Goal: Communication & Community: Participate in discussion

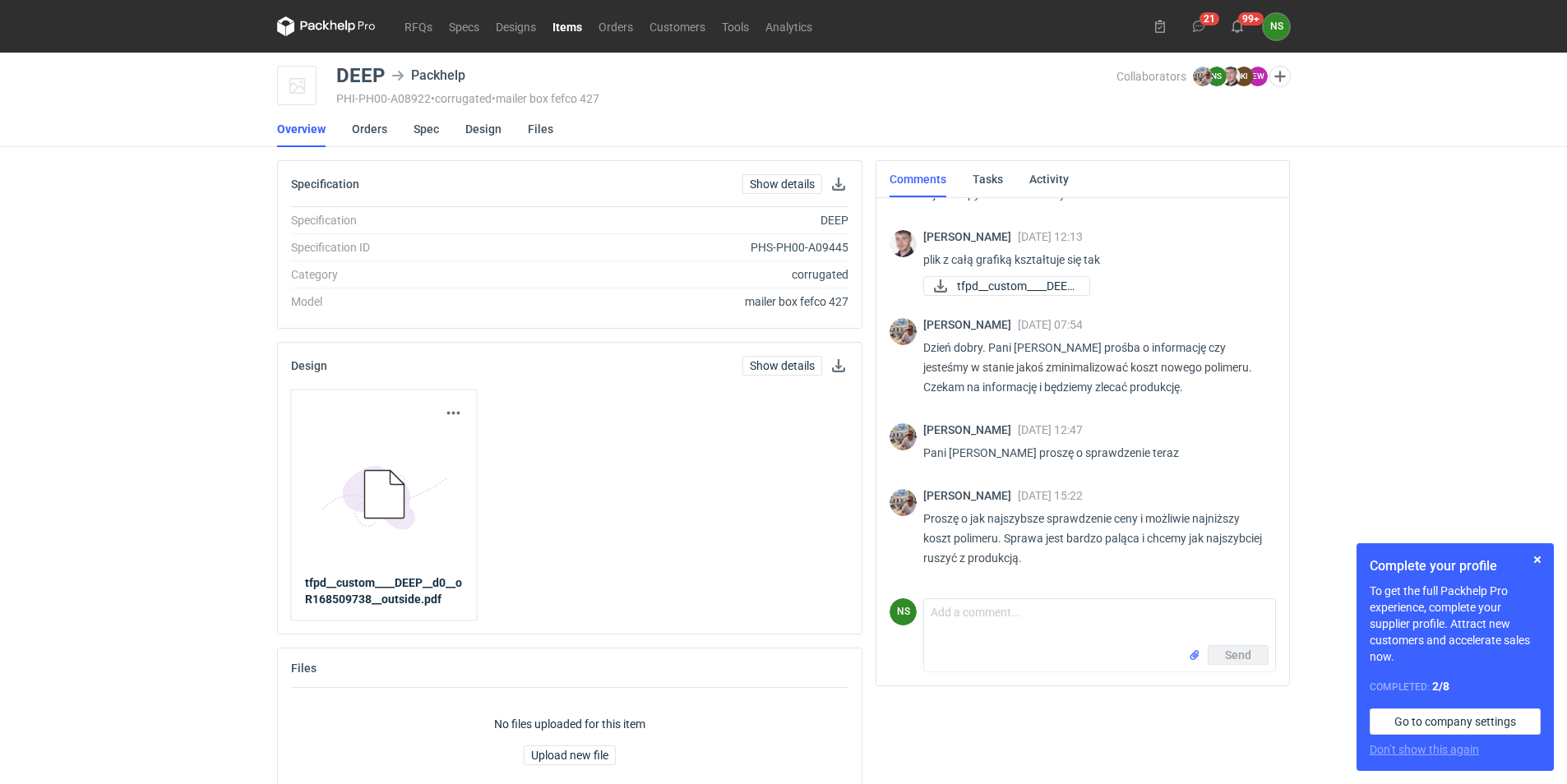
scroll to position [529, 0]
click at [1190, 653] on input "file" at bounding box center [1194, 655] width 13 height 17
click at [1013, 611] on textarea "Comment message" at bounding box center [1099, 614] width 351 height 46
click at [1006, 603] on textarea "Comment message" at bounding box center [1099, 614] width 351 height 46
paste textarea "Mam projekt, ale wyceny jeszcze nie. Na pewno trzeba będzie dołożyć jeden kolor…"
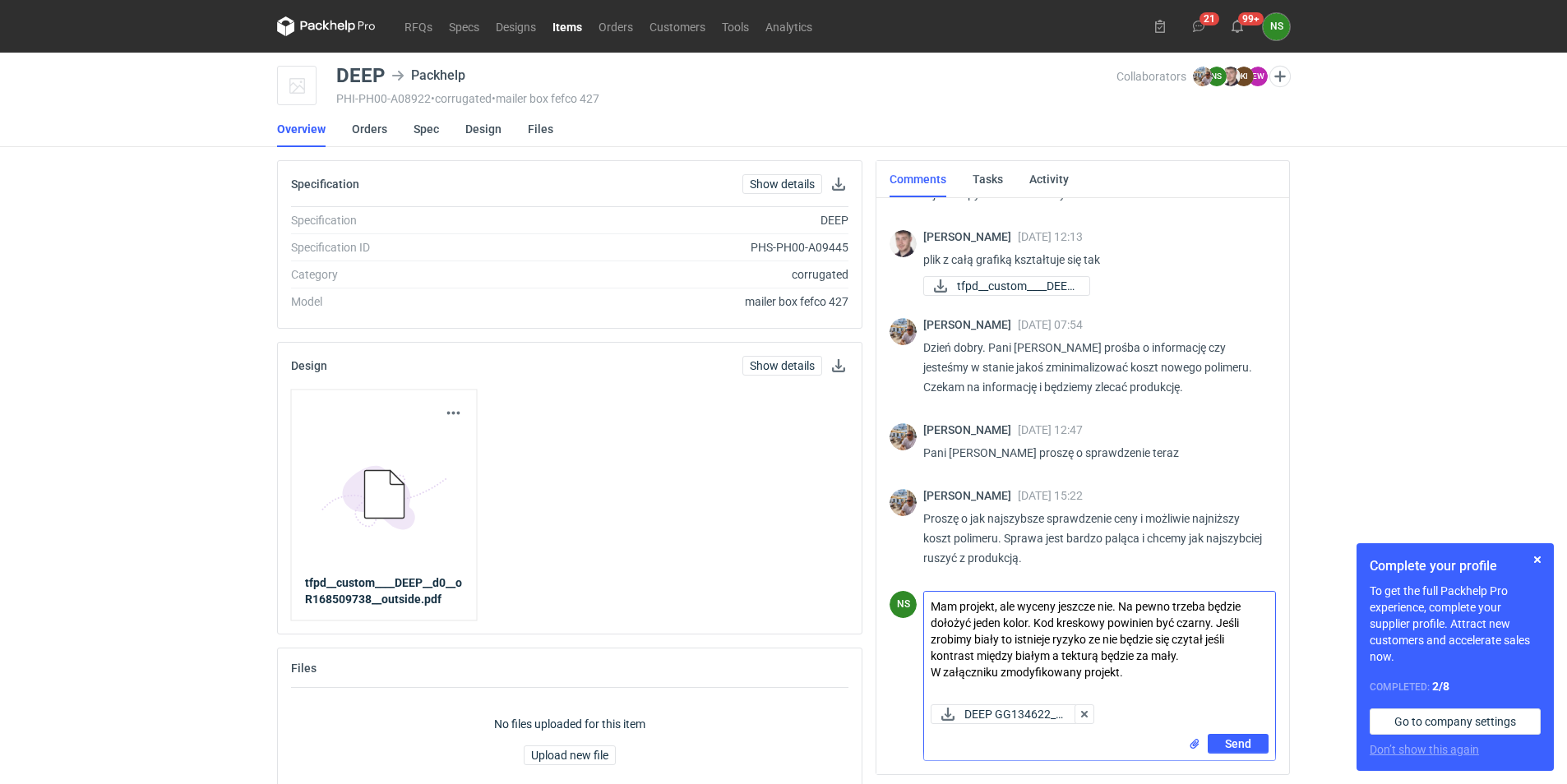
click at [955, 609] on textarea "Mam projekt, ale wyceny jeszcze nie. Na pewno trzeba będzie dołożyć jeden kolor…" at bounding box center [1099, 644] width 351 height 106
click at [932, 606] on textarea "Mamu projekt, ale wyceny jeszcze nie. Na pewno trzeba będzie dołożyć jeden kolo…" at bounding box center [1099, 644] width 351 height 106
click at [1021, 607] on textarea "dzien dobry, mamu projekt, ale wyceny jeszcze nie. Na pewno trzeba będzie dołoż…" at bounding box center [1099, 644] width 351 height 106
click at [1187, 608] on textarea "dzien dobry, mamy projekt, ale wyceny jeszcze nie. Na pewno trzeba będzie dołoż…" at bounding box center [1099, 644] width 351 height 106
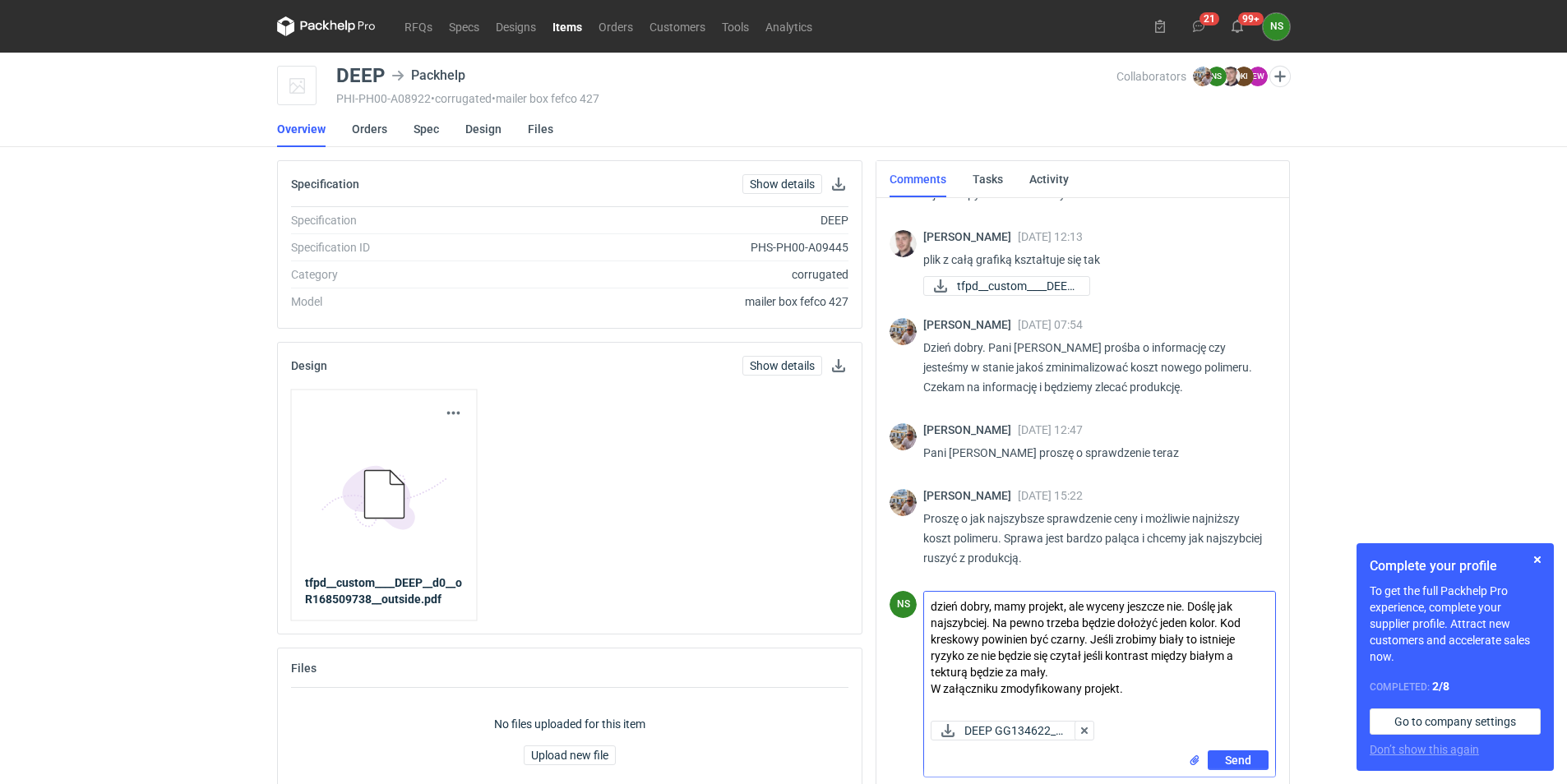
click at [1134, 688] on textarea "dzień dobry, mamy projekt, ale wyceny jeszcze nie. Doślę jak najszybciej. Na pe…" at bounding box center [1099, 653] width 351 height 122
click at [1538, 559] on button "button" at bounding box center [1537, 559] width 20 height 20
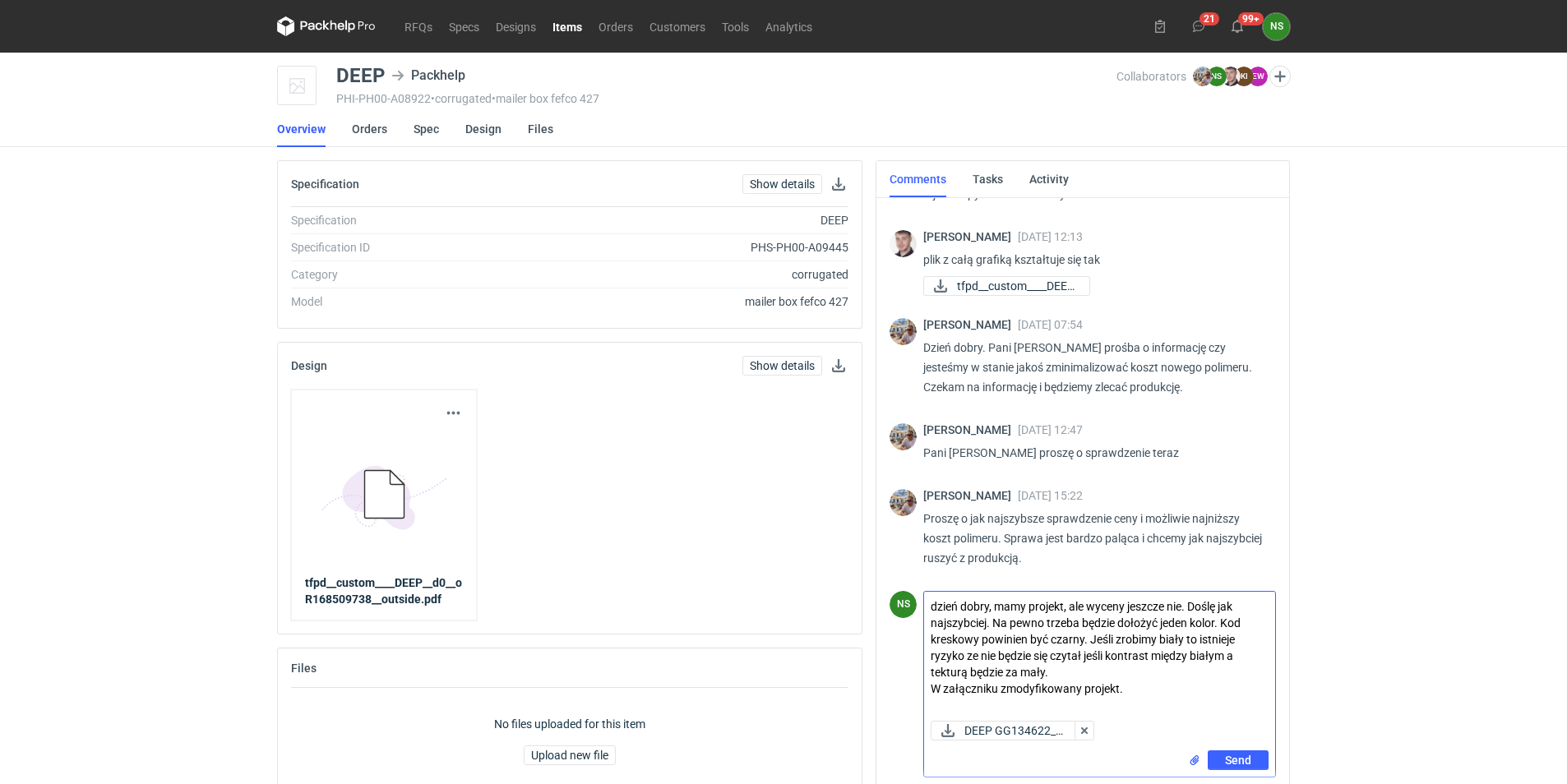
click at [1087, 605] on textarea "dzień dobry, mamy projekt, ale wyceny jeszcze nie. Doślę jak najszybciej. Na pe…" at bounding box center [1099, 653] width 351 height 122
click at [933, 607] on textarea "dzień dobry, mamy projekt, ale niestety wyceny jeszcze nie. Doślę jak najszybci…" at bounding box center [1099, 653] width 351 height 122
click at [960, 654] on textarea "Dzień dobry, mamy projekt, ale niestety wyceny jeszcze nie. Doślę jak najszybci…" at bounding box center [1099, 653] width 351 height 122
click at [962, 658] on textarea "Dzień dobry, mamy projekt, ale niestety wyceny jeszcze nie. Doślę jak najszybci…" at bounding box center [1099, 653] width 351 height 122
click at [968, 652] on textarea "Dzień dobry, mamy projekt, ale niestety wyceny jeszcze nie. Doślę jak najszybci…" at bounding box center [1099, 653] width 351 height 122
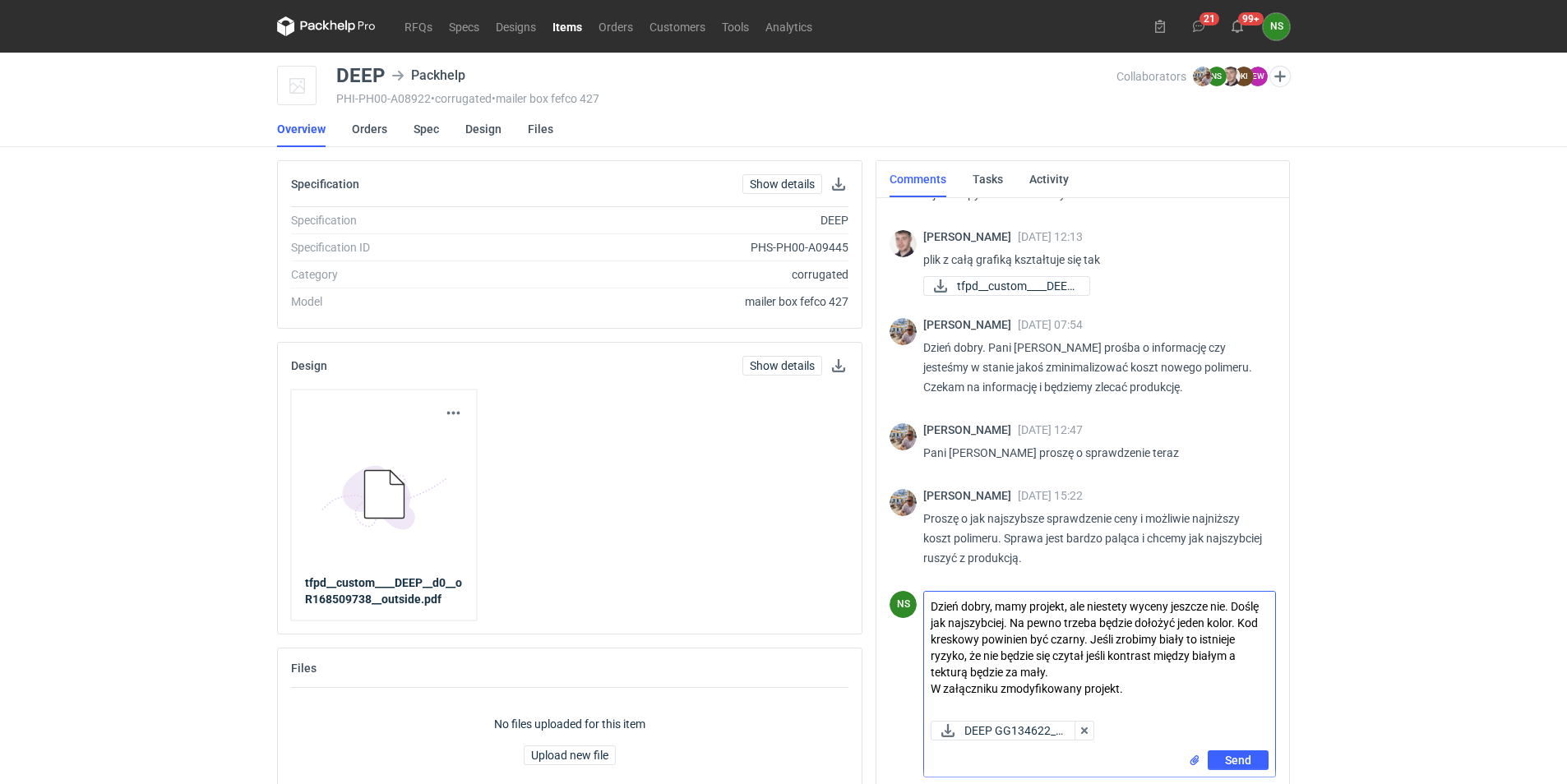
click at [1085, 656] on textarea "Dzień dobry, mamy projekt, ale niestety wyceny jeszcze nie. Doślę jak najszybci…" at bounding box center [1099, 653] width 351 height 122
click at [1074, 652] on textarea "Dzień dobry, mamy projekt, ale niestety wyceny jeszcze nie. Doślę jak najszybci…" at bounding box center [1099, 653] width 351 height 122
drag, startPoint x: 1135, startPoint y: 691, endPoint x: 932, endPoint y: 690, distance: 203.0
click at [932, 690] on textarea "Dzień dobry, mamy projekt, ale niestety wyceny jeszcze nie. Doślę jak najszybci…" at bounding box center [1099, 653] width 351 height 122
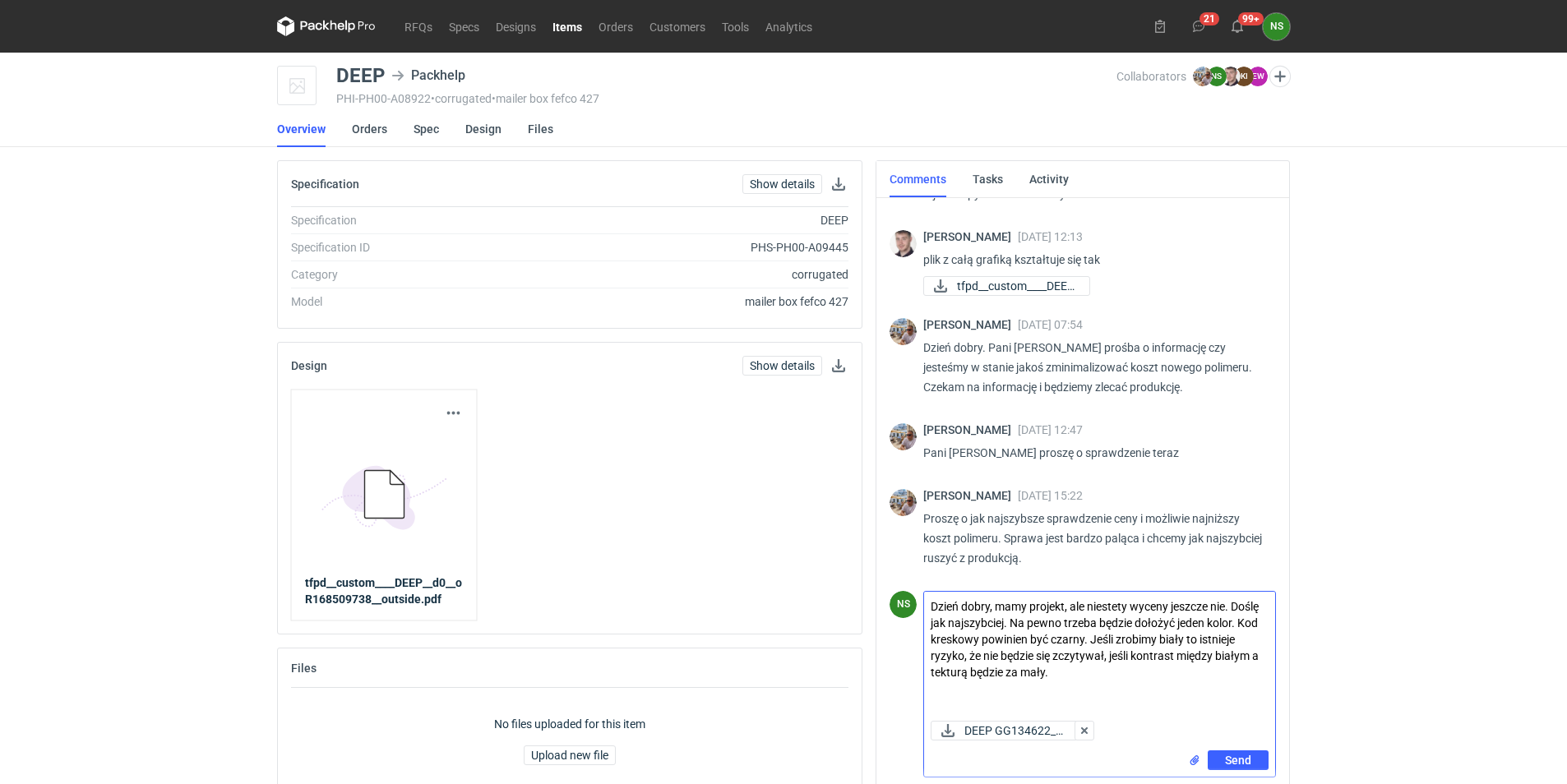
drag, startPoint x: 1090, startPoint y: 658, endPoint x: 1091, endPoint y: 689, distance: 31.0
click at [1091, 689] on textarea "Dzień dobry, mamy projekt, ale niestety wyceny jeszcze nie. Doślę jak najszybci…" at bounding box center [1099, 653] width 351 height 122
drag, startPoint x: 1078, startPoint y: 660, endPoint x: 1056, endPoint y: 696, distance: 42.2
click at [1056, 696] on textarea "Dzień dobry, mamy projekt, ale niestety wyceny jeszcze nie. Doślę jak najszybci…" at bounding box center [1099, 653] width 351 height 122
type textarea "Dzień dobry, mamy projekt, ale niestety wyceny jeszcze nie. Doślę jak najszybci…"
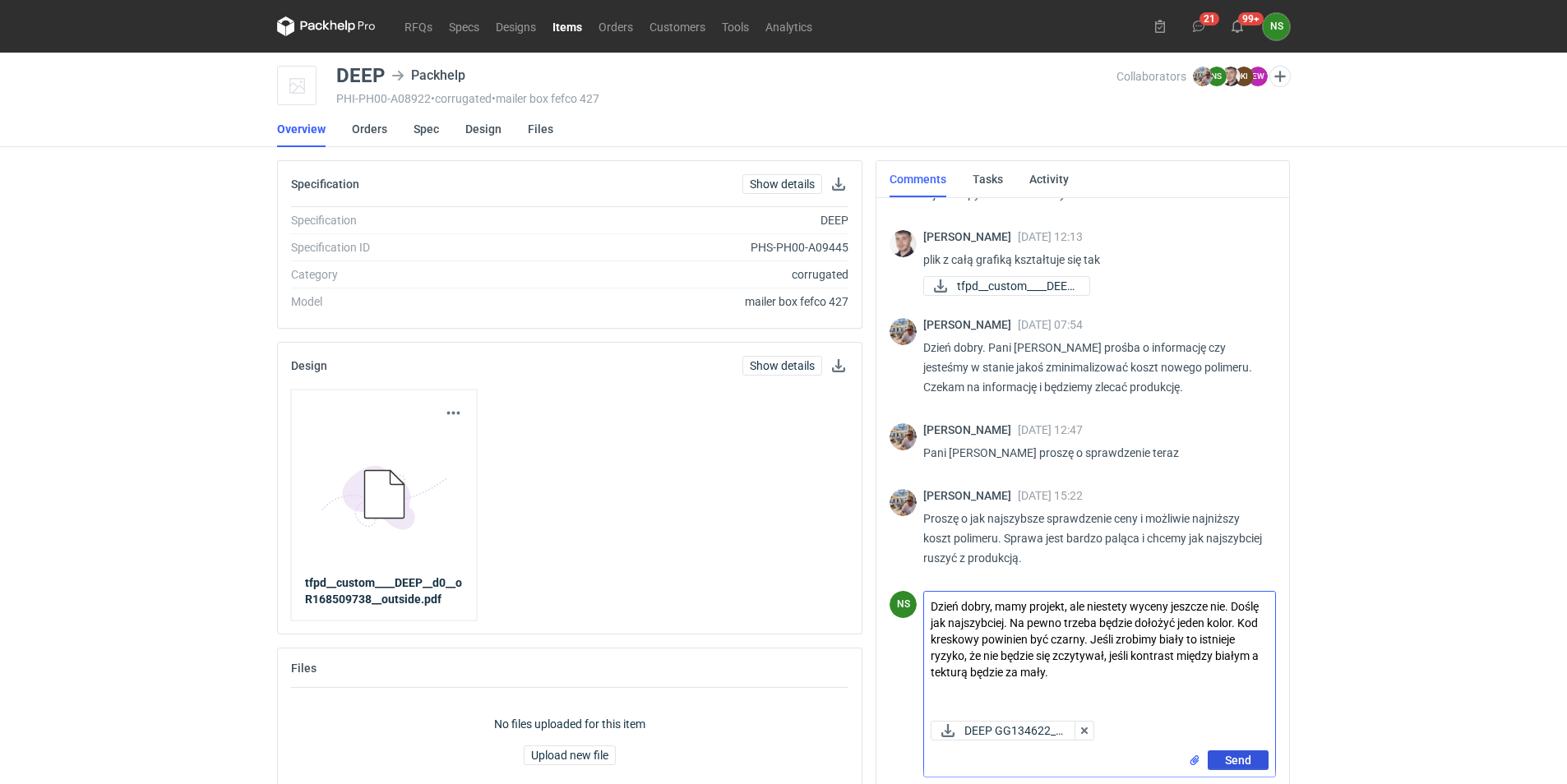
click at [1235, 763] on span "Send" at bounding box center [1237, 760] width 27 height 12
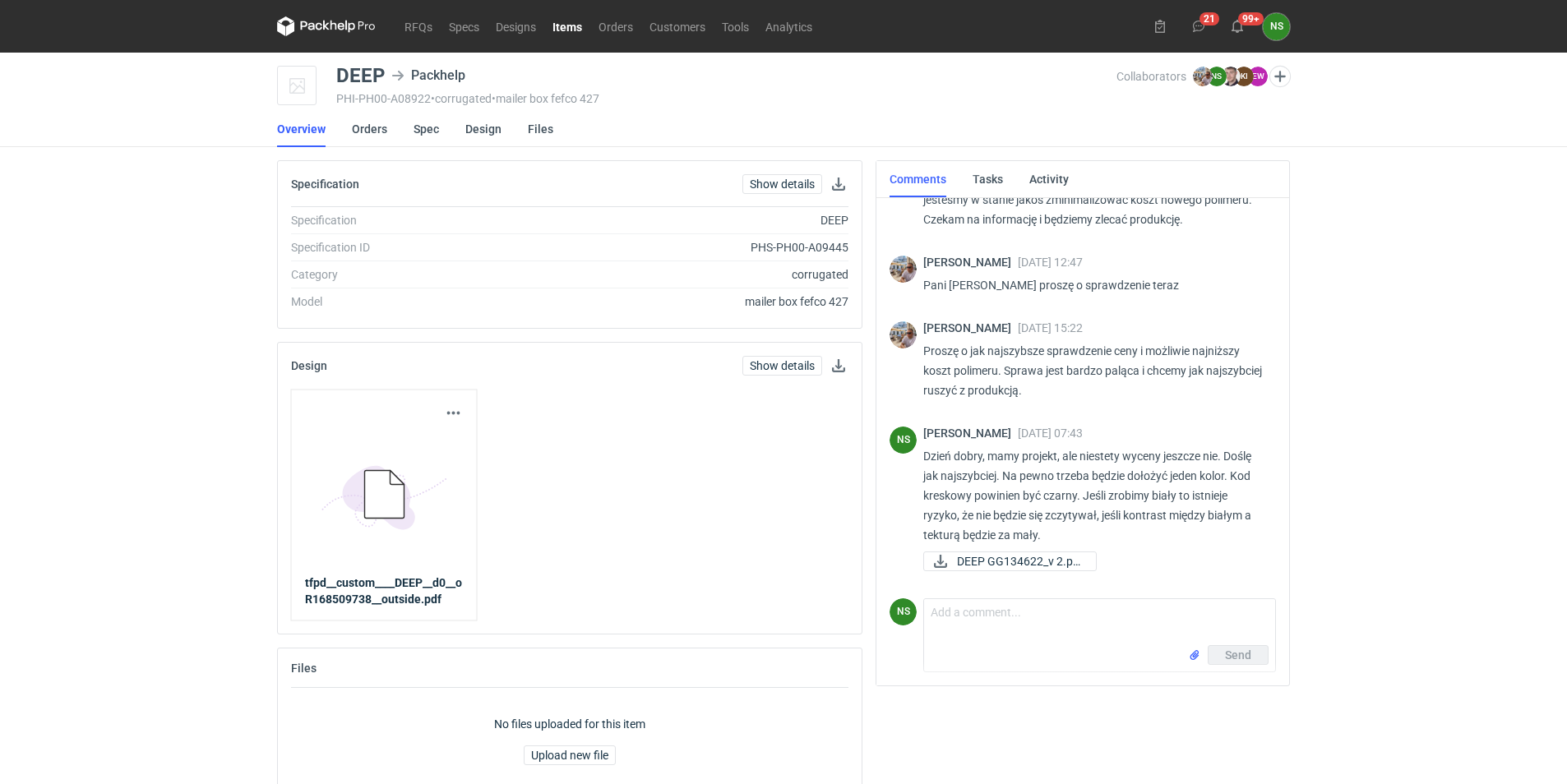
scroll to position [696, 0]
